Goal: Task Accomplishment & Management: Use online tool/utility

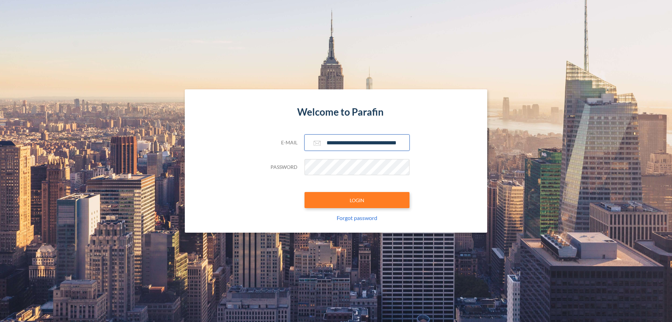
type input "**********"
click at [357, 200] on button "LOGIN" at bounding box center [356, 200] width 105 height 16
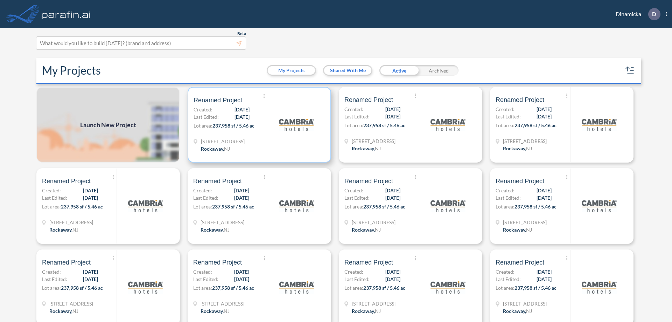
scroll to position [2, 0]
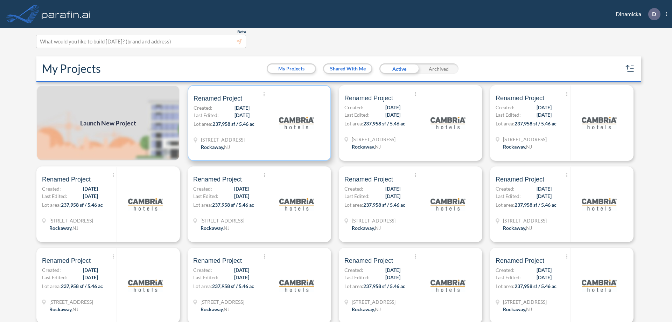
click at [258, 123] on p "Lot area: 237,958 sf / 5.46 ac" at bounding box center [230, 125] width 74 height 10
